Goal: Information Seeking & Learning: Learn about a topic

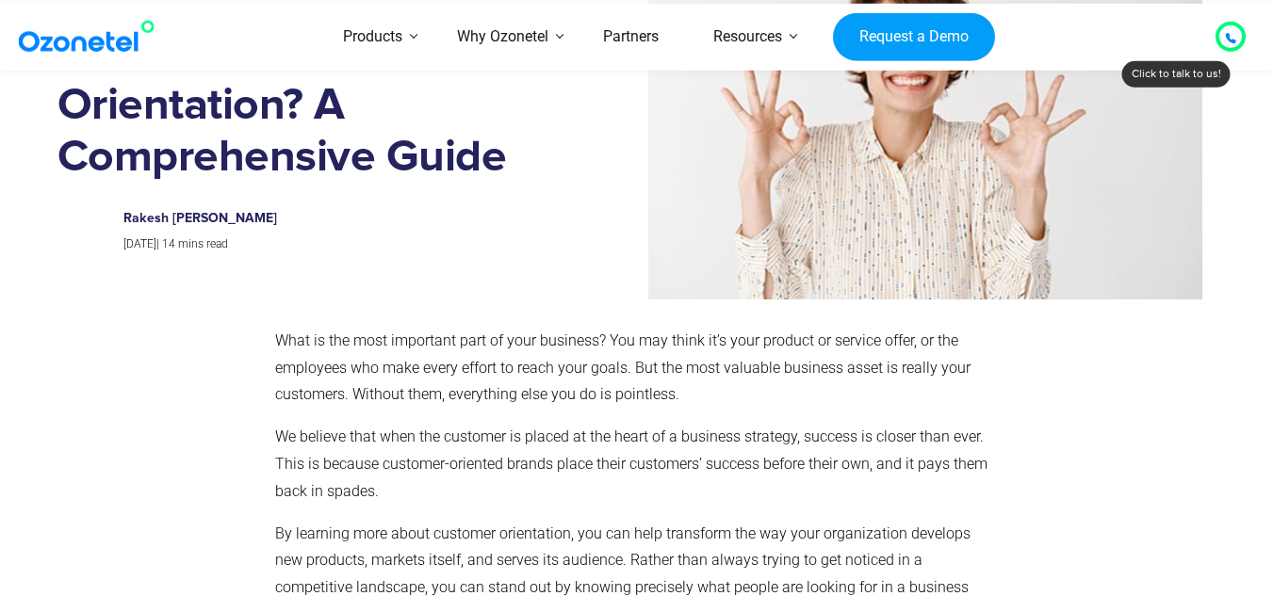
scroll to position [187, 0]
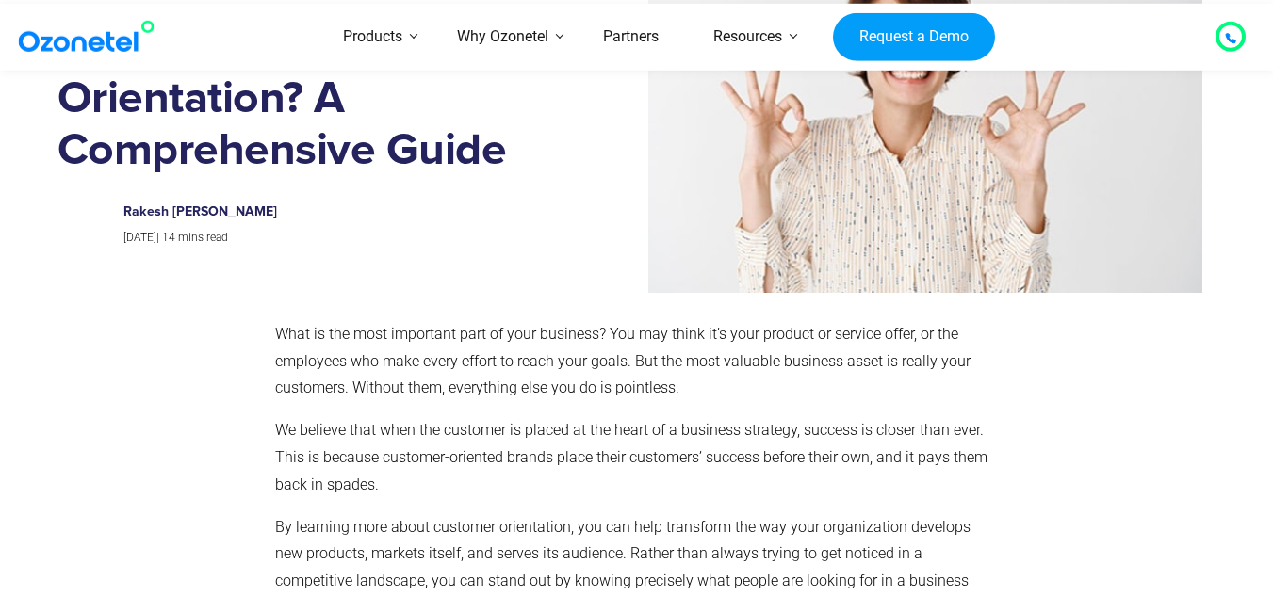
click at [858, 508] on div "What is the most important part of your business? You may think it’s your produ…" at bounding box center [632, 533] width 715 height 425
click at [899, 457] on p "We believe that when the customer is placed at the heart of a business strategy…" at bounding box center [632, 457] width 715 height 81
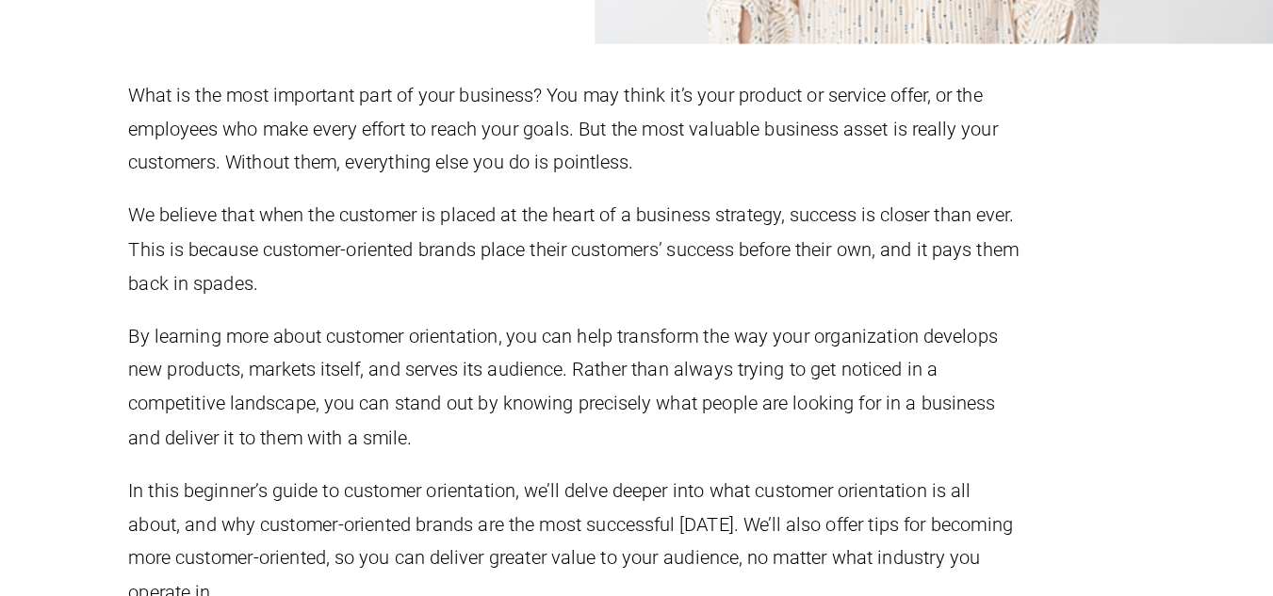
scroll to position [327, 0]
click at [898, 484] on div "What is the most important part of your business? You may think it’s your produ…" at bounding box center [632, 393] width 715 height 425
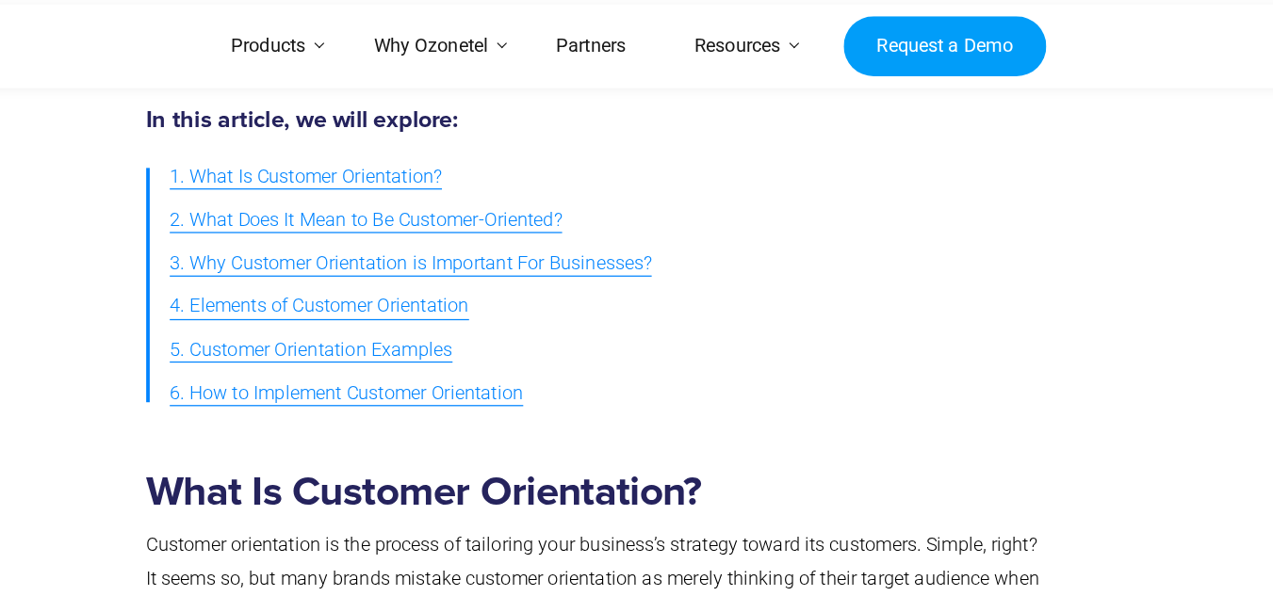
scroll to position [897, 0]
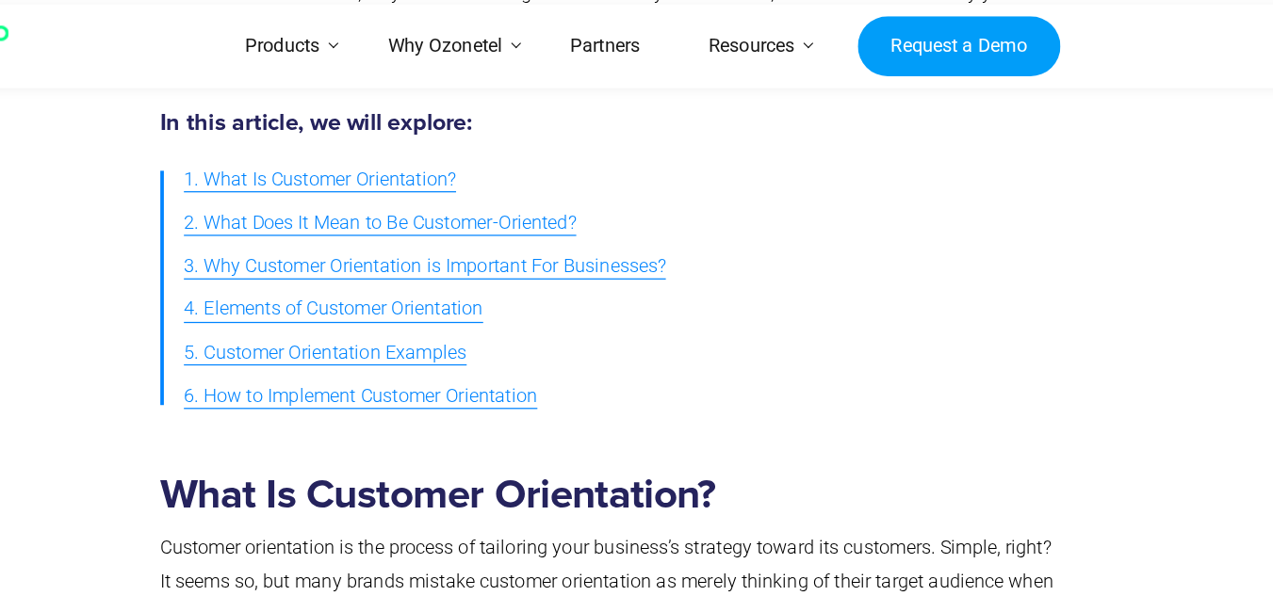
click at [463, 130] on span "1. What Is Customer Orientation?" at bounding box center [403, 143] width 218 height 27
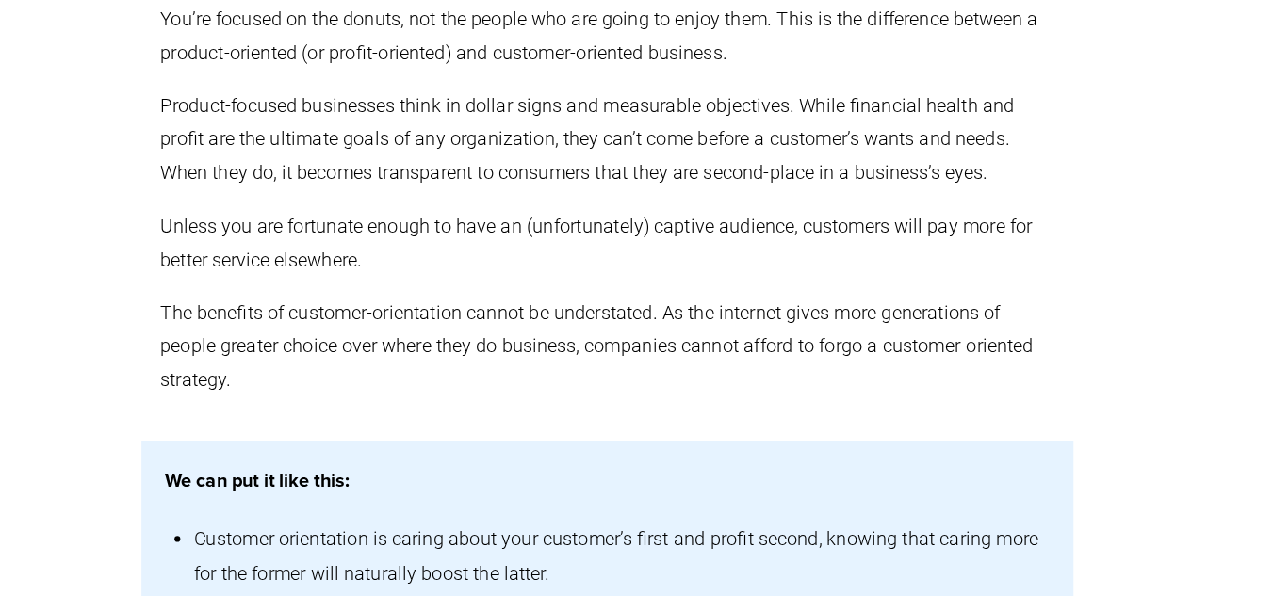
scroll to position [1780, 0]
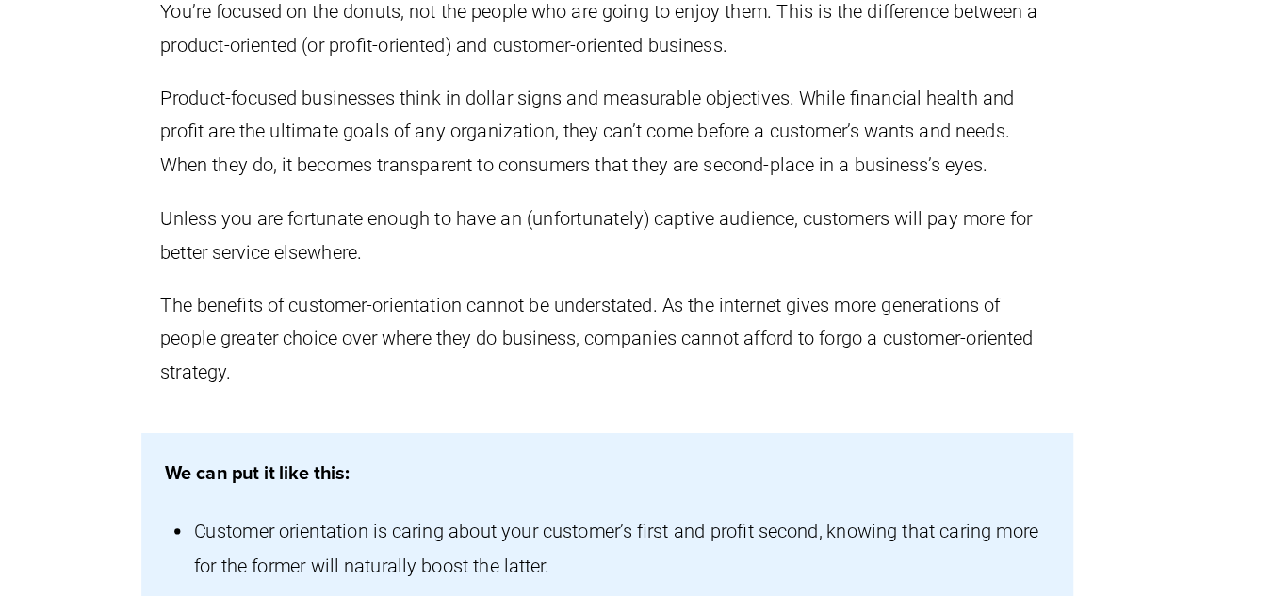
drag, startPoint x: 529, startPoint y: 181, endPoint x: 529, endPoint y: 201, distance: 19.8
click at [529, 201] on p "Product-focused businesses think in dollar signs and measurable objectives. Whi…" at bounding box center [632, 225] width 715 height 81
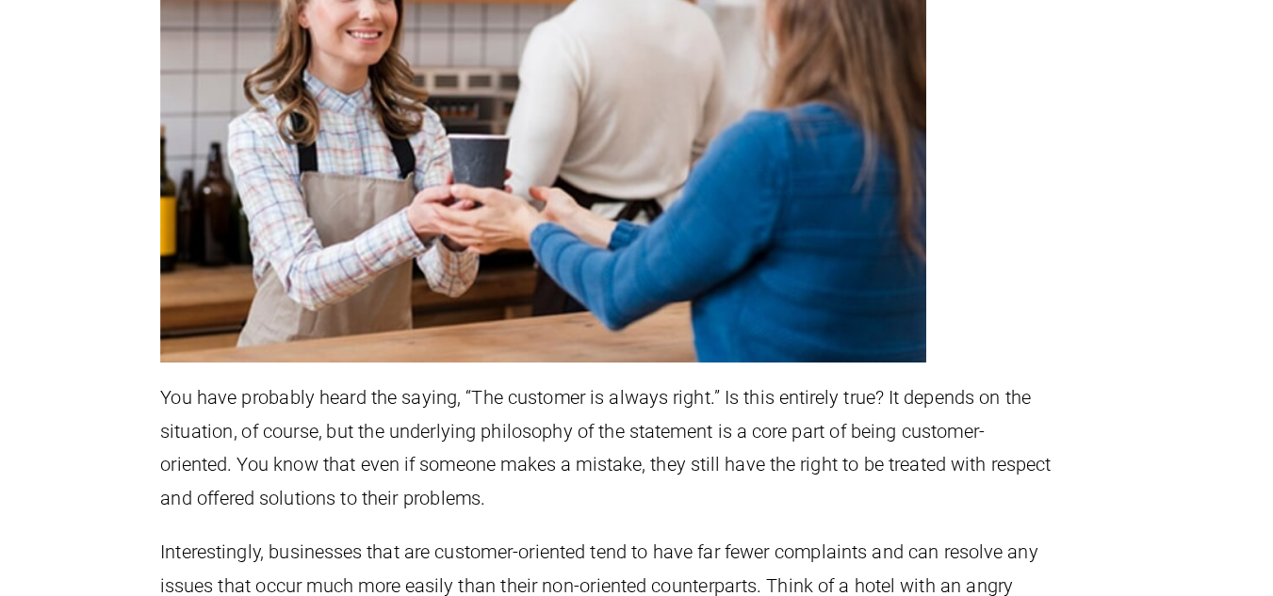
scroll to position [2857, 0]
